Goal: Register for event/course

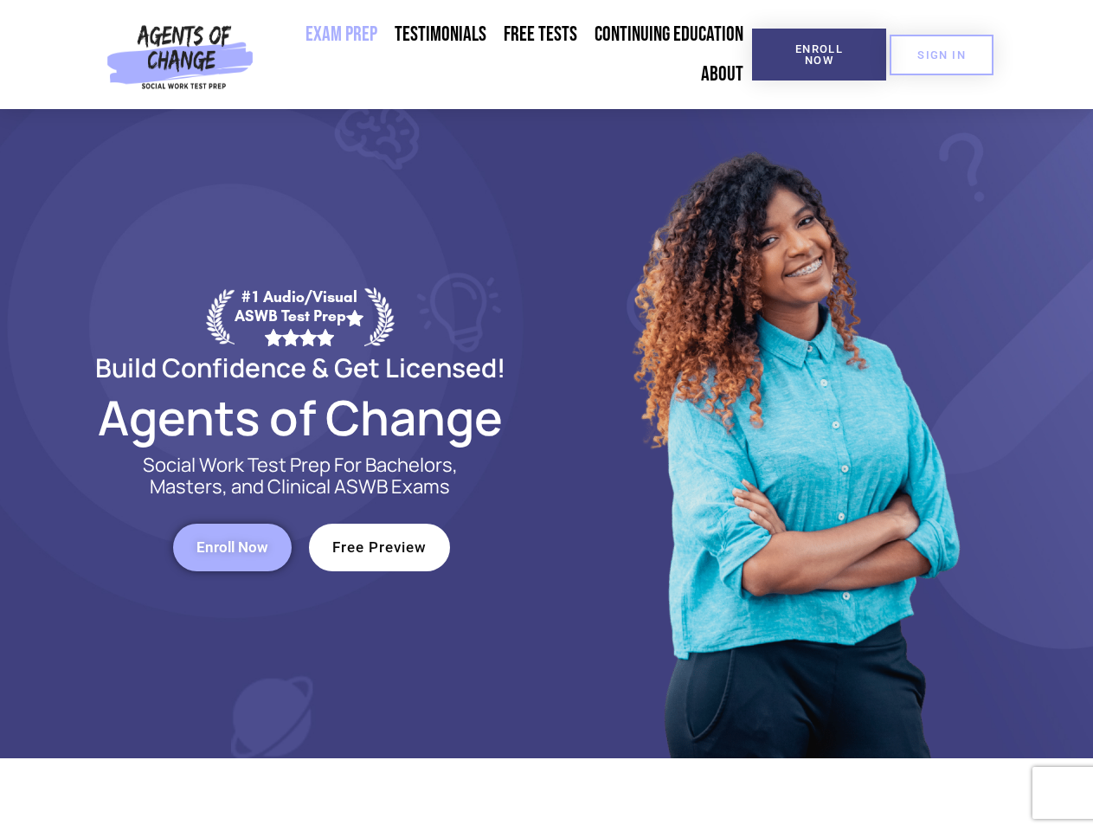
click at [547, 415] on div at bounding box center [793, 433] width 493 height 649
click at [819, 55] on span "Enroll Now" at bounding box center [819, 54] width 79 height 22
click at [941, 55] on span "SIGN IN" at bounding box center [941, 54] width 48 height 11
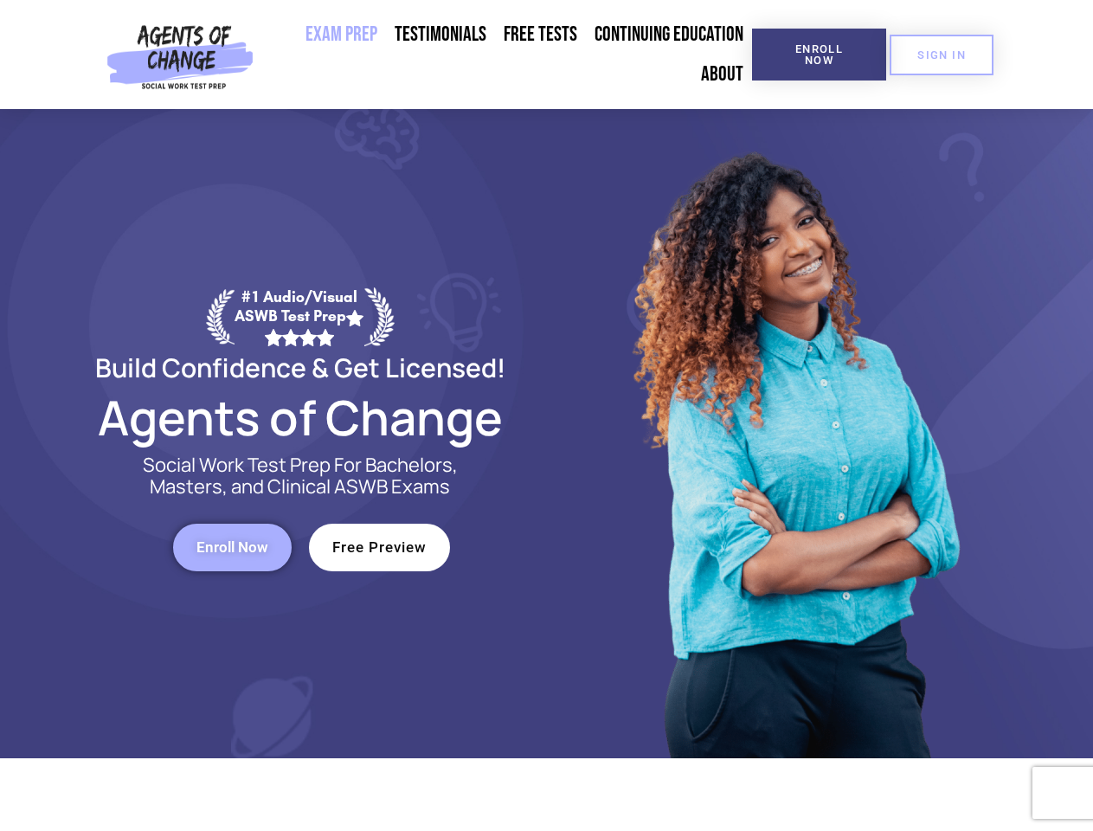
click at [232, 547] on span "Enroll Now" at bounding box center [232, 547] width 72 height 15
click at [379, 547] on span "Free Preview" at bounding box center [379, 547] width 94 height 15
